Goal: Transaction & Acquisition: Purchase product/service

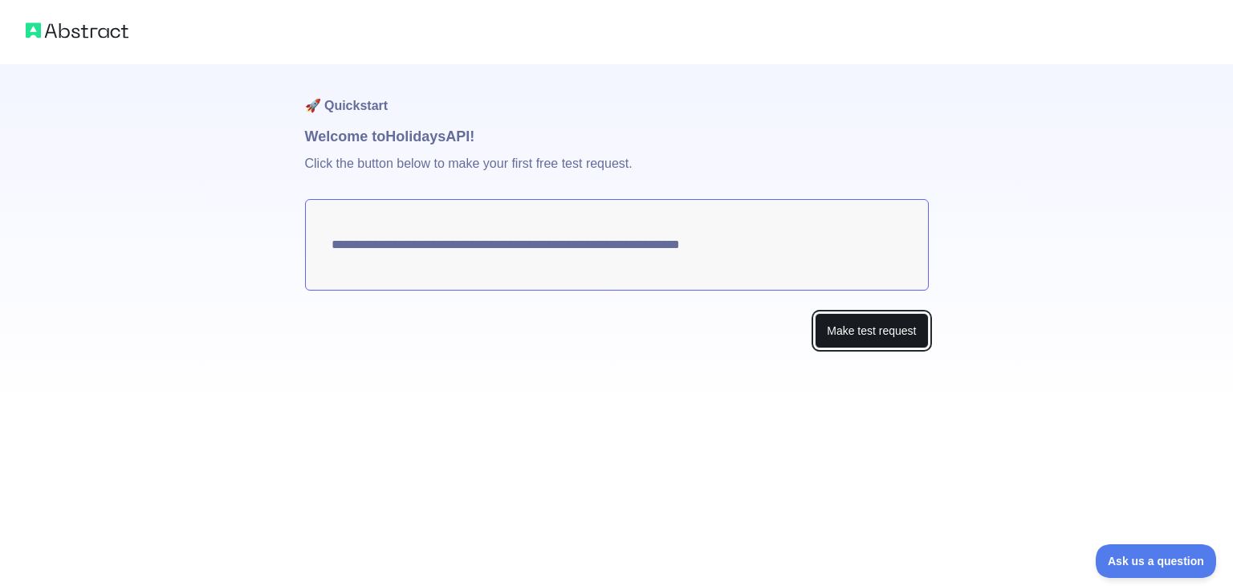
click at [833, 332] on button "Make test request" at bounding box center [871, 331] width 113 height 36
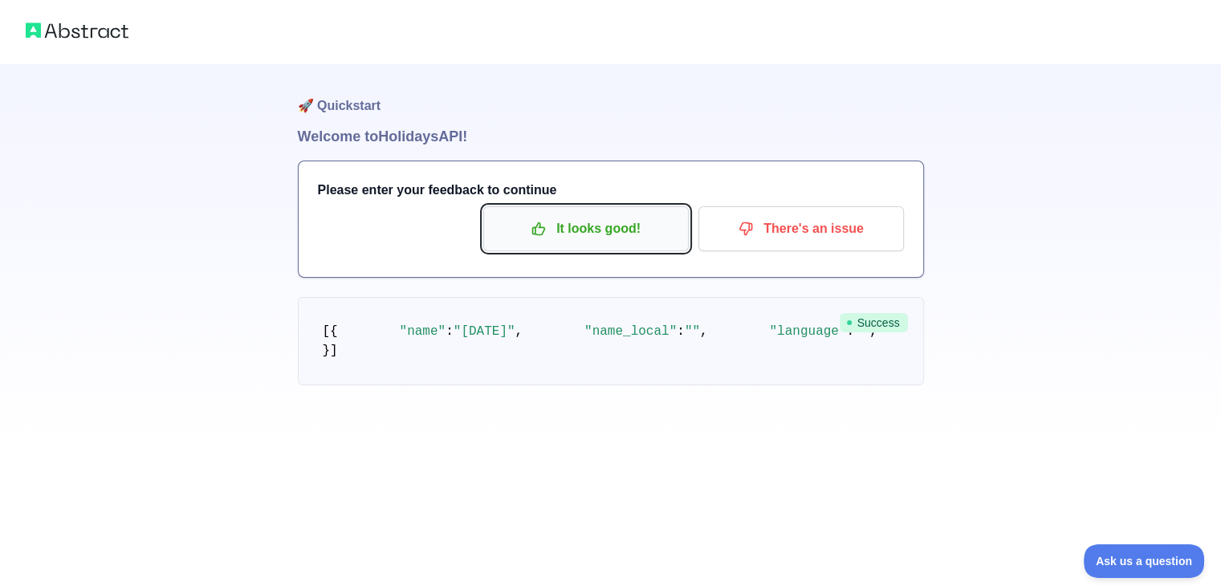
click at [632, 232] on p "It looks good!" at bounding box center [585, 228] width 181 height 27
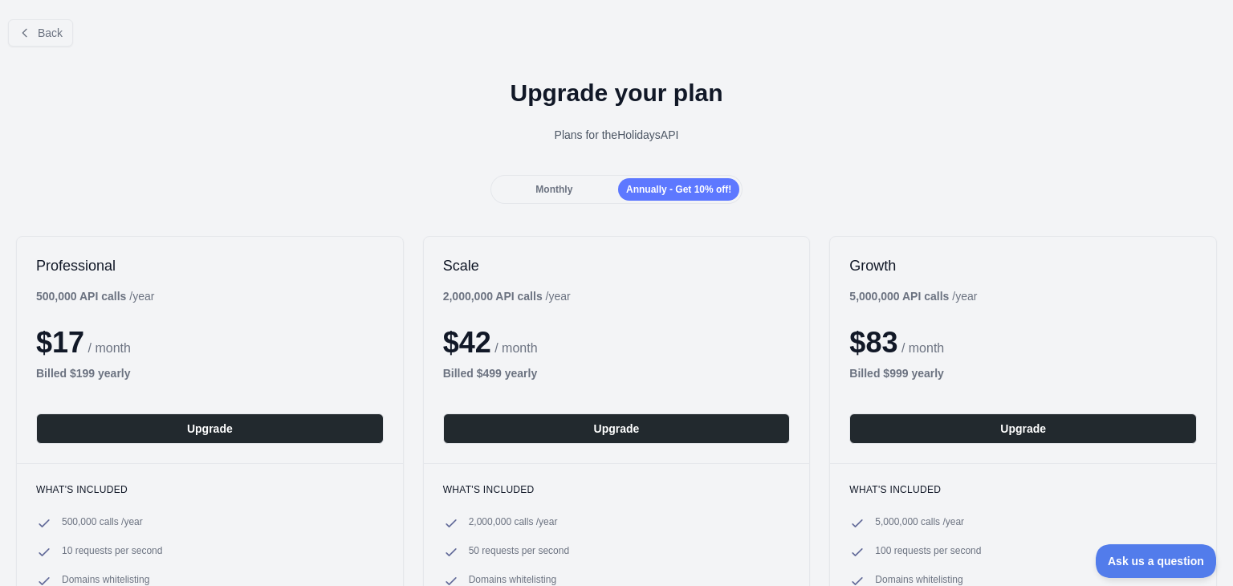
click at [560, 191] on span "Monthly" at bounding box center [553, 189] width 37 height 11
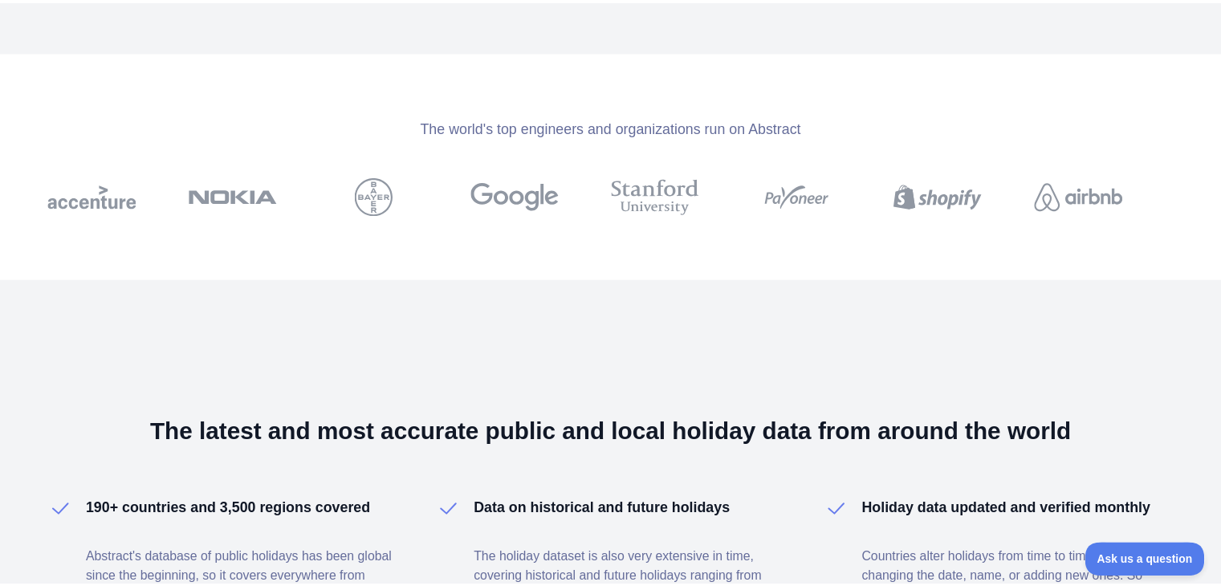
scroll to position [301, 0]
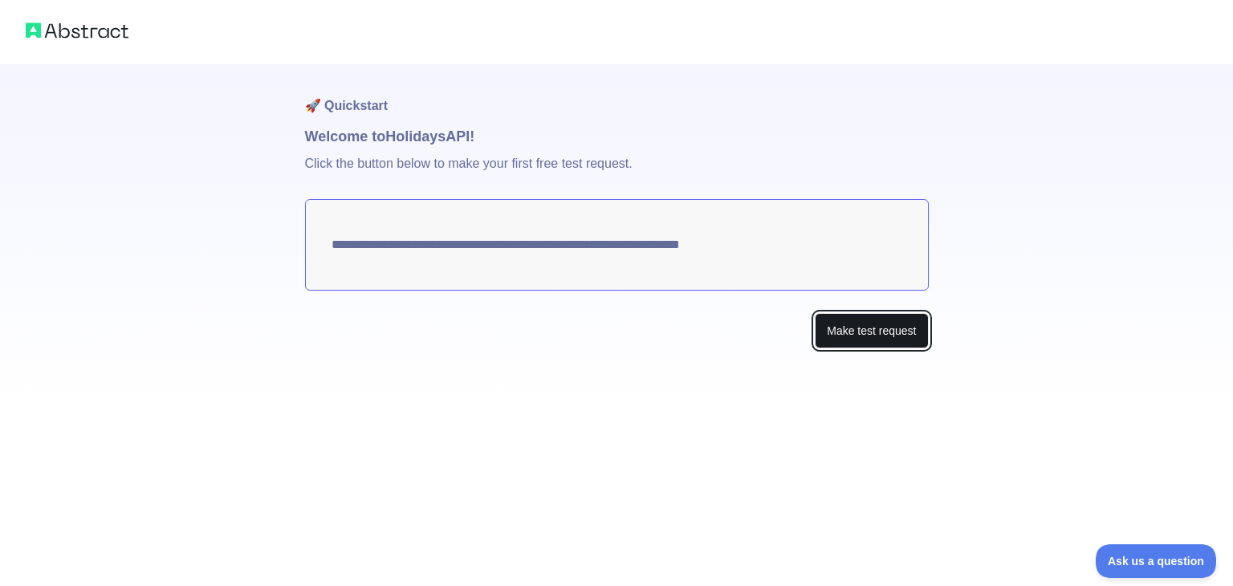
click at [880, 320] on button "Make test request" at bounding box center [871, 331] width 113 height 36
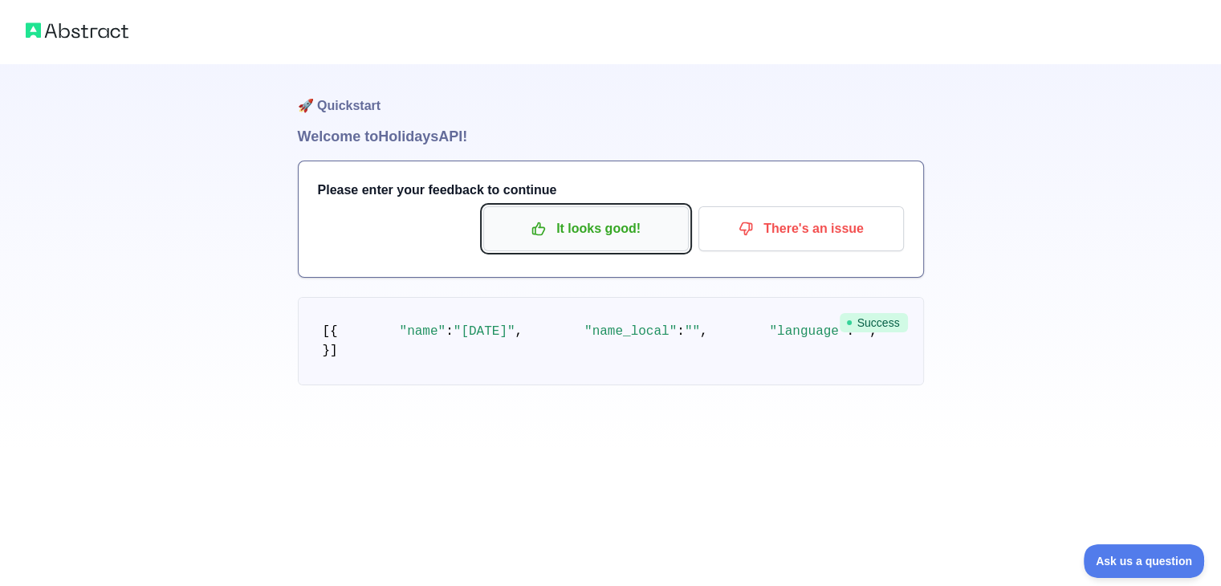
click at [609, 210] on button "It looks good!" at bounding box center [586, 228] width 206 height 45
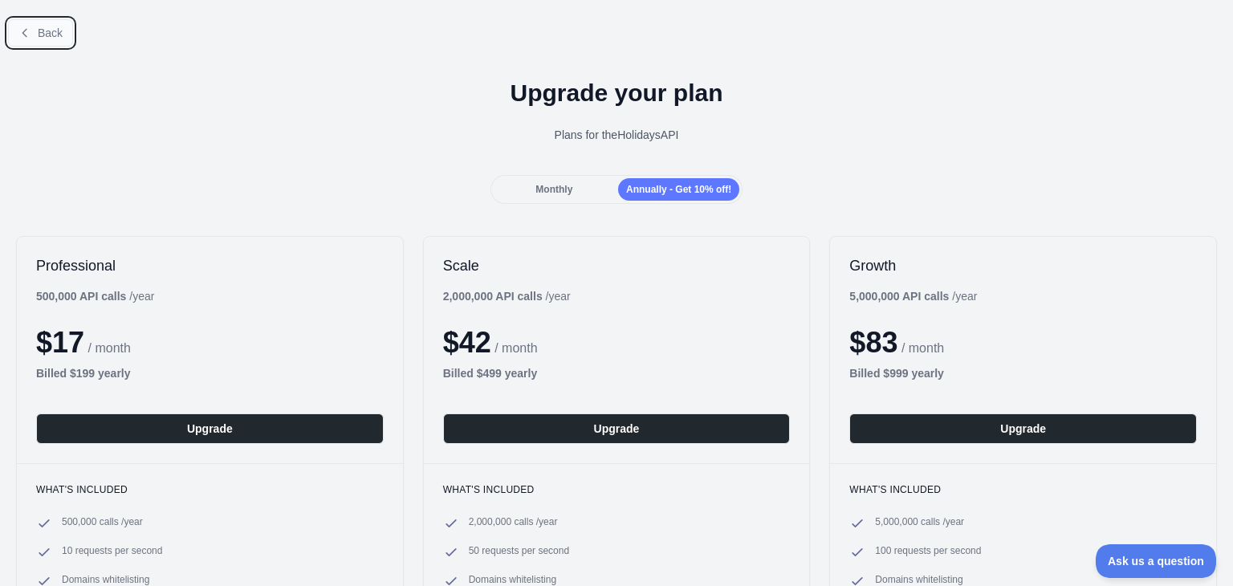
click at [34, 43] on button "Back" at bounding box center [40, 32] width 65 height 27
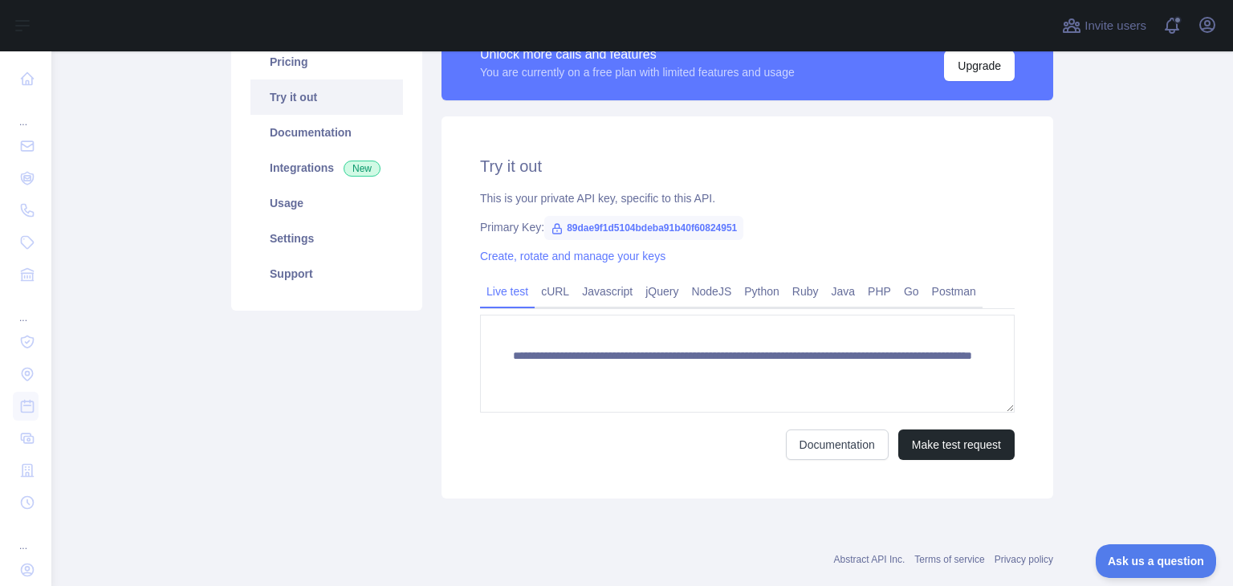
scroll to position [144, 0]
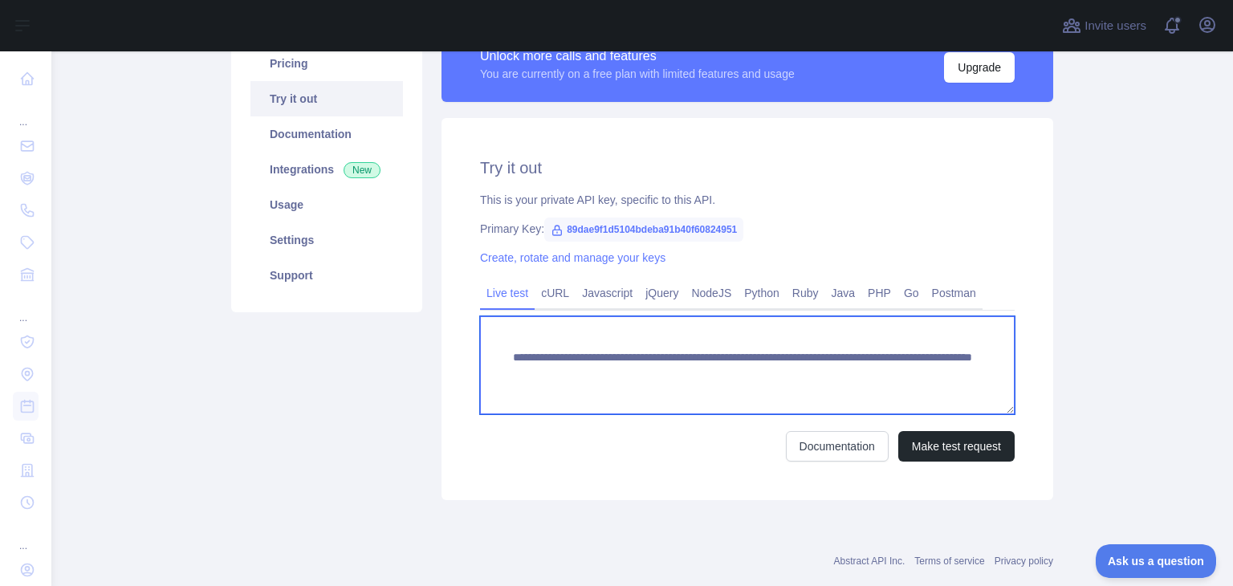
click at [808, 393] on textarea "**********" at bounding box center [747, 365] width 535 height 98
type textarea "**********"
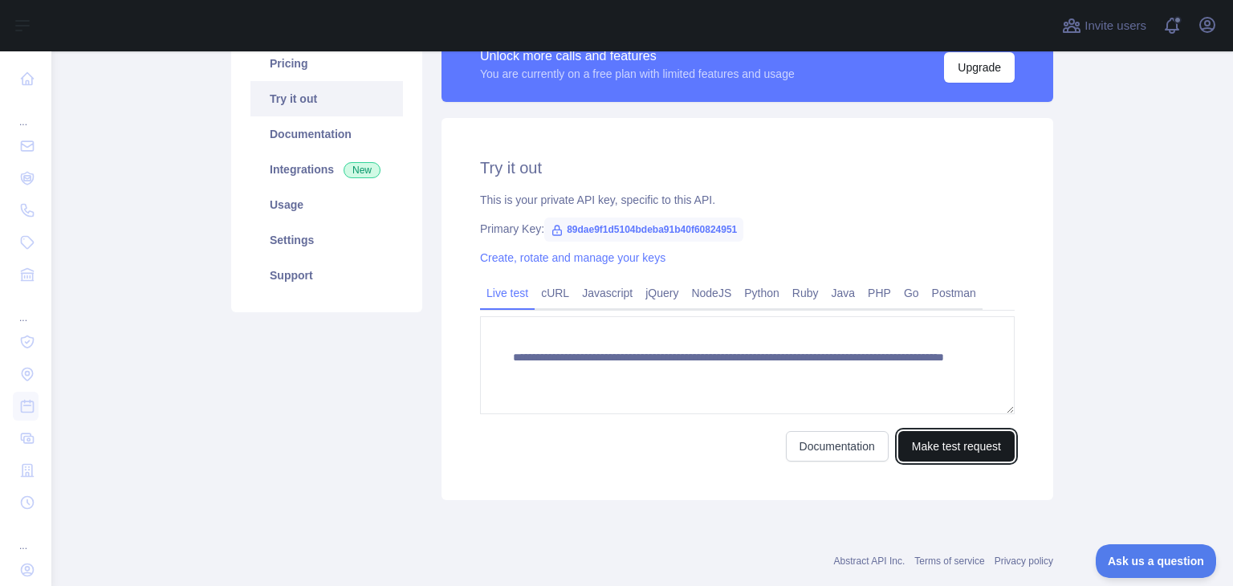
click at [973, 454] on button "Make test request" at bounding box center [956, 446] width 116 height 31
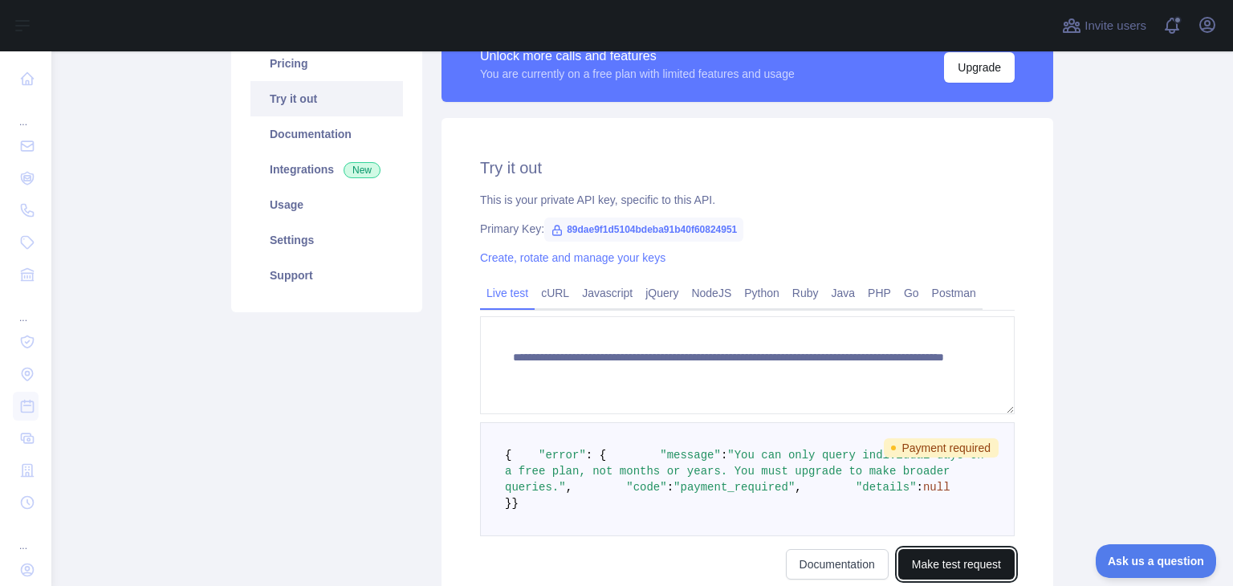
scroll to position [357, 0]
